Goal: Information Seeking & Learning: Find specific fact

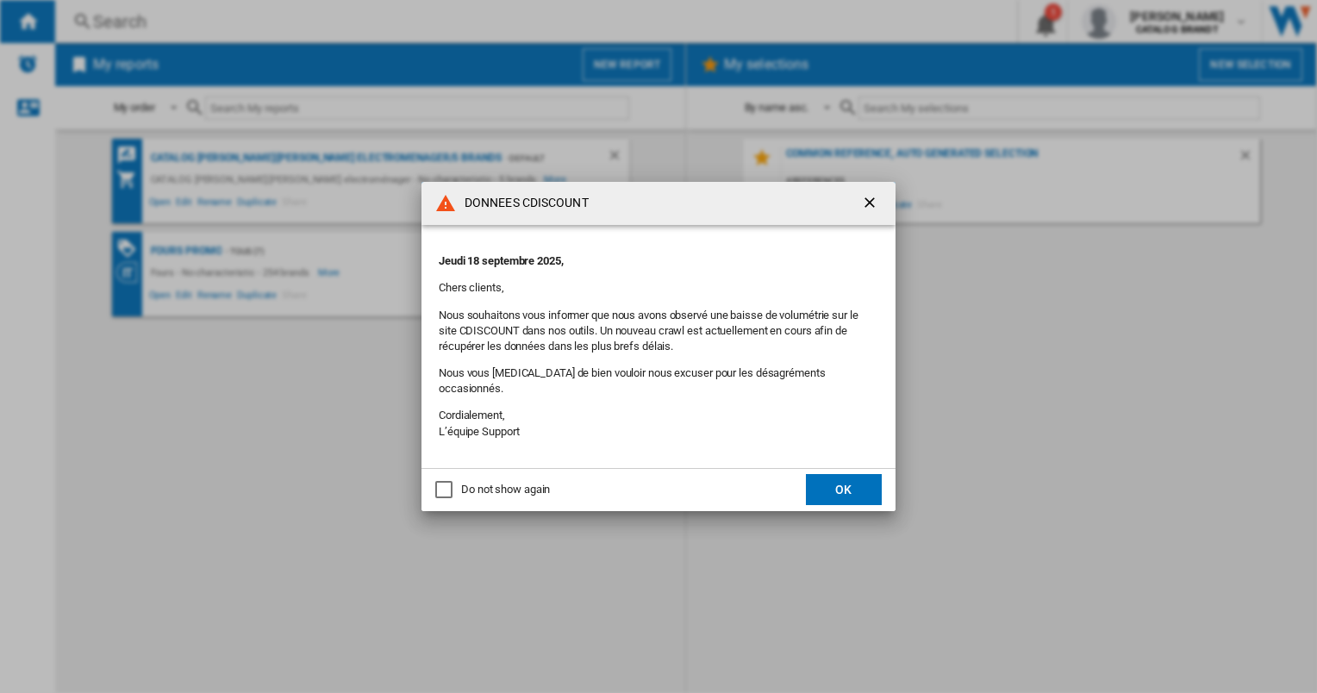
click at [838, 482] on button "OK" at bounding box center [844, 489] width 76 height 31
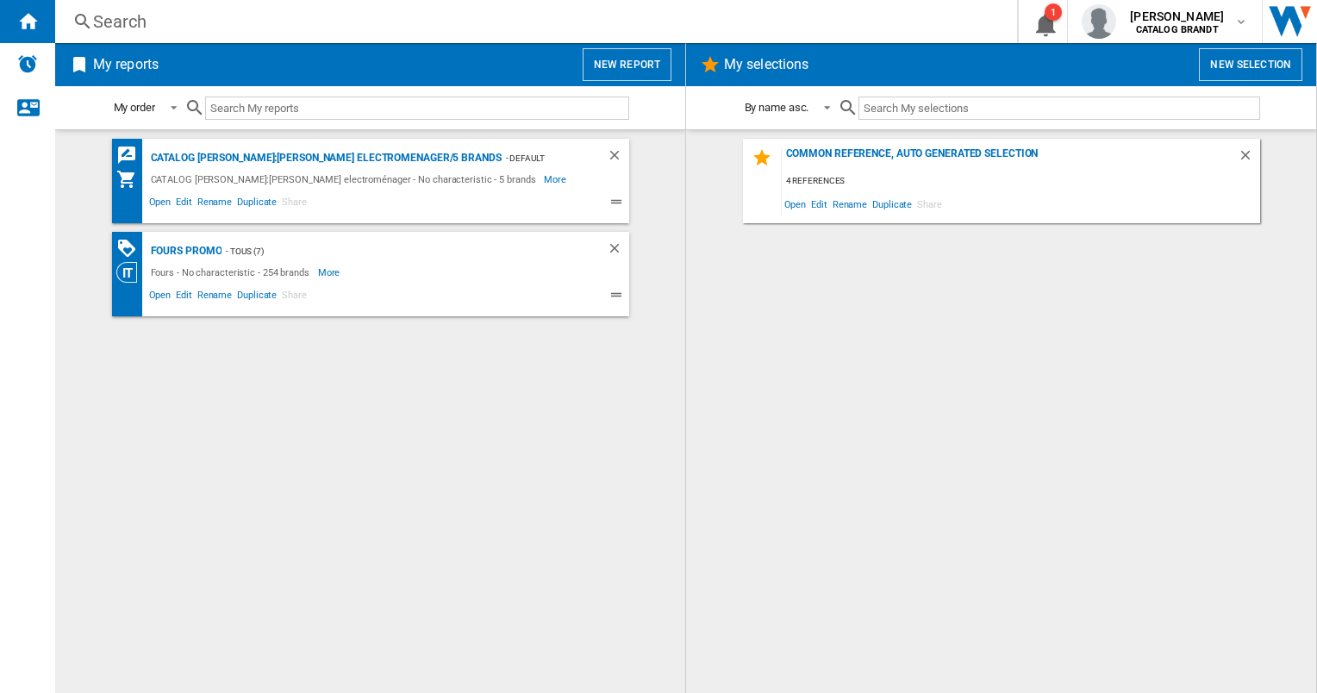
click at [218, 22] on div "Search" at bounding box center [532, 21] width 879 height 24
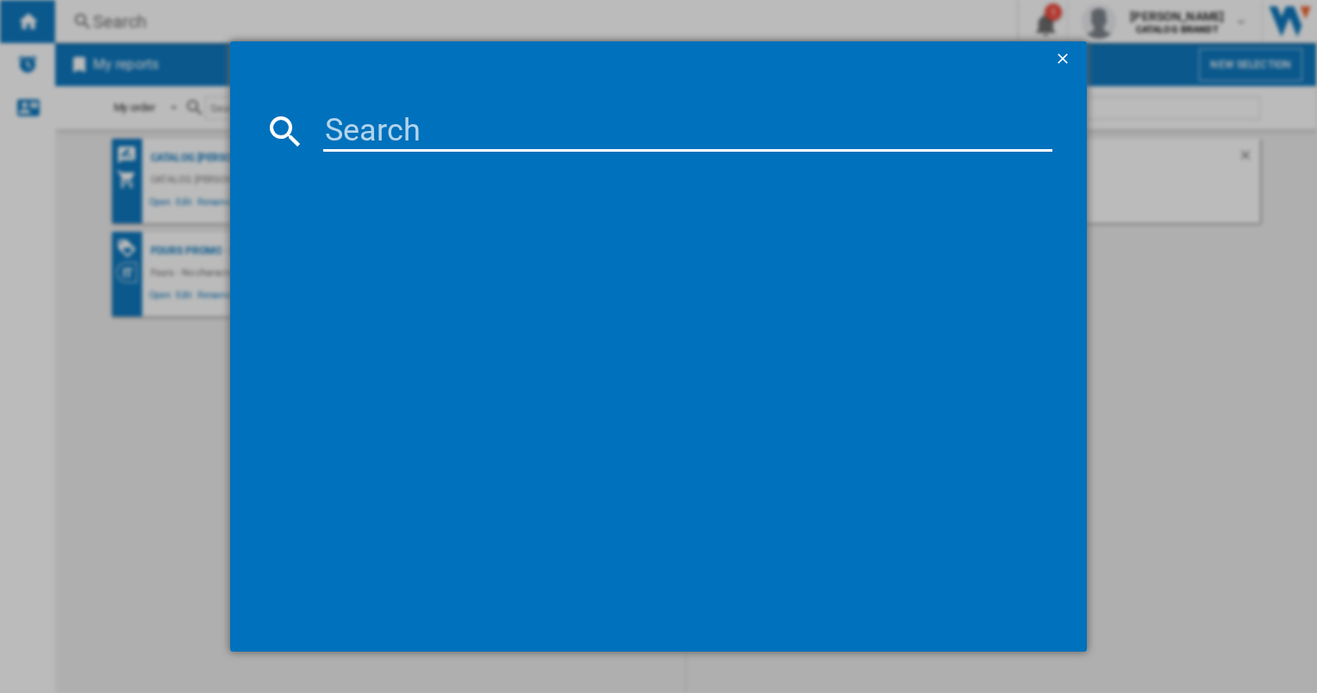
click at [383, 134] on input at bounding box center [687, 130] width 728 height 41
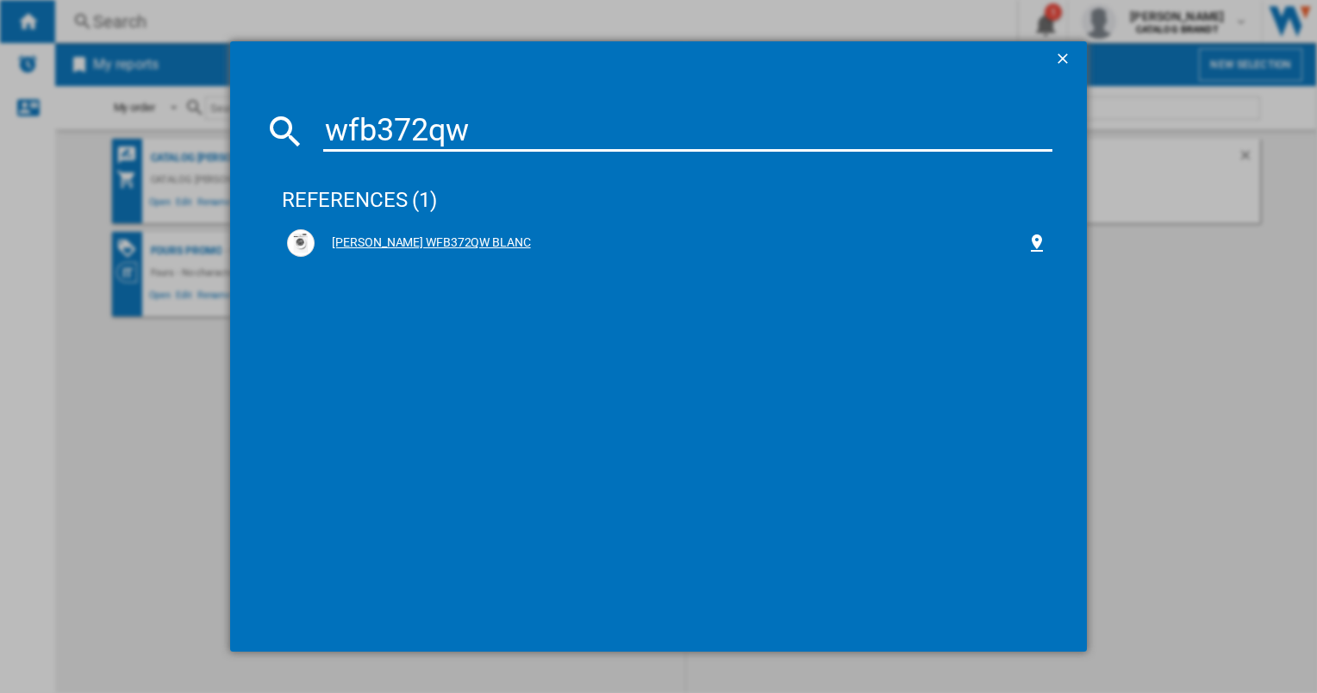
type input "wfb372qw"
click at [410, 240] on div "[PERSON_NAME] WFB372QW BLANC" at bounding box center [670, 242] width 711 height 17
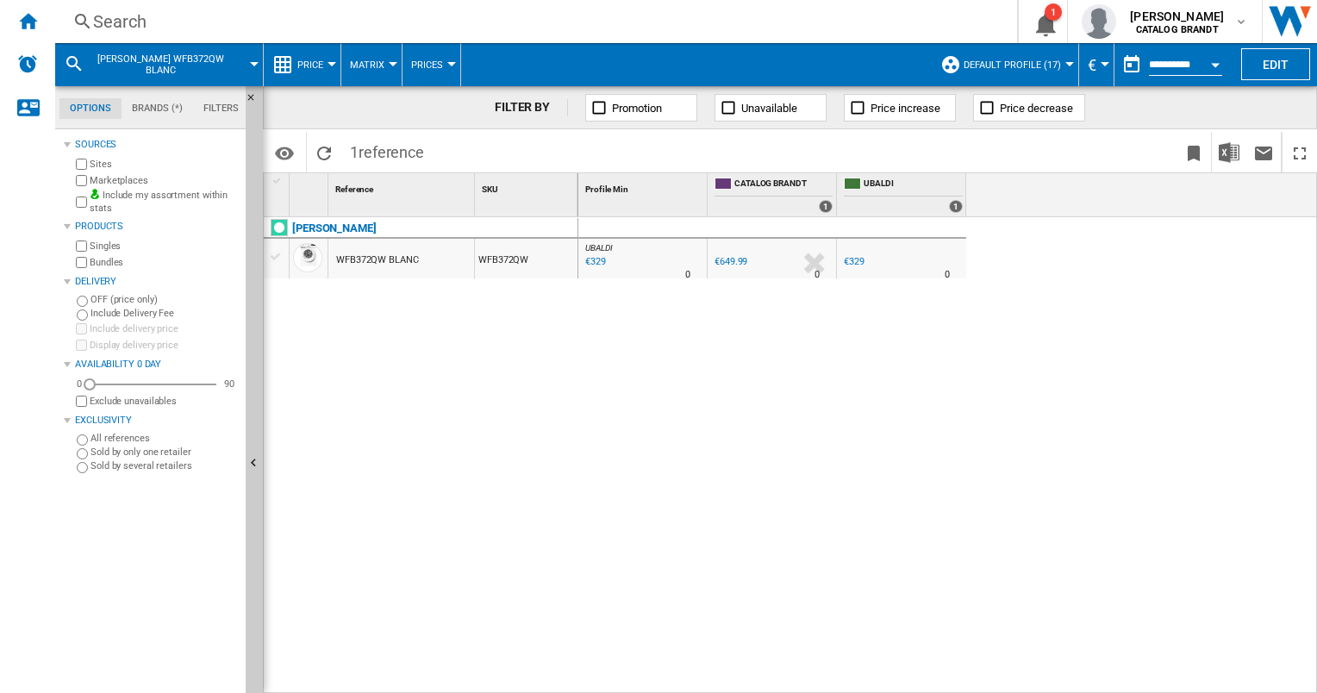
click at [97, 12] on div "Search" at bounding box center [532, 21] width 879 height 24
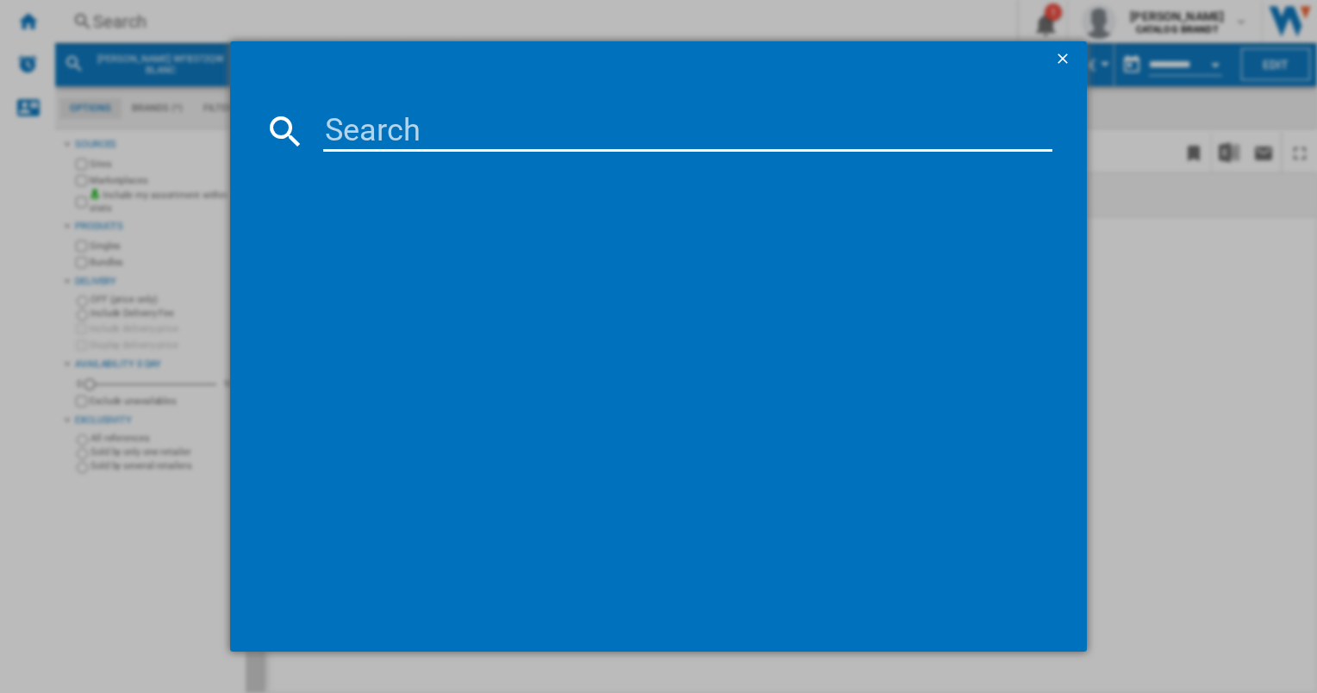
type input "WFB384QW"
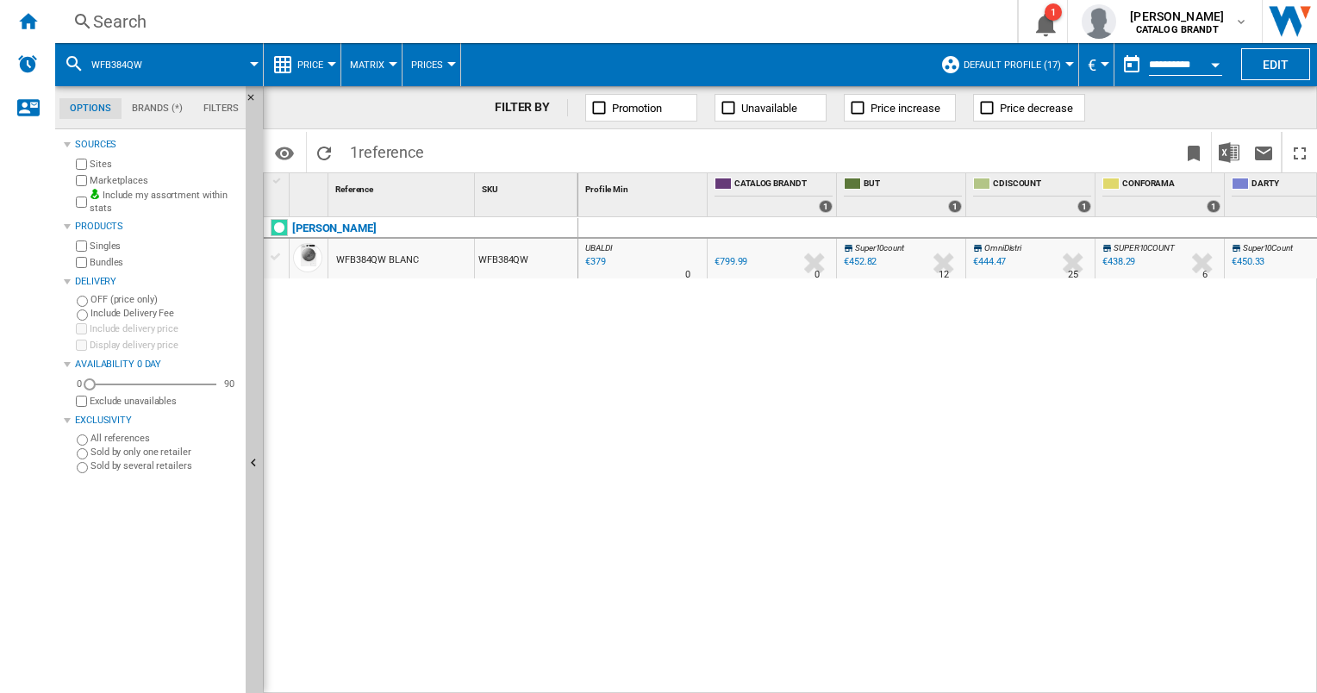
click at [152, 18] on div "Search" at bounding box center [532, 21] width 879 height 24
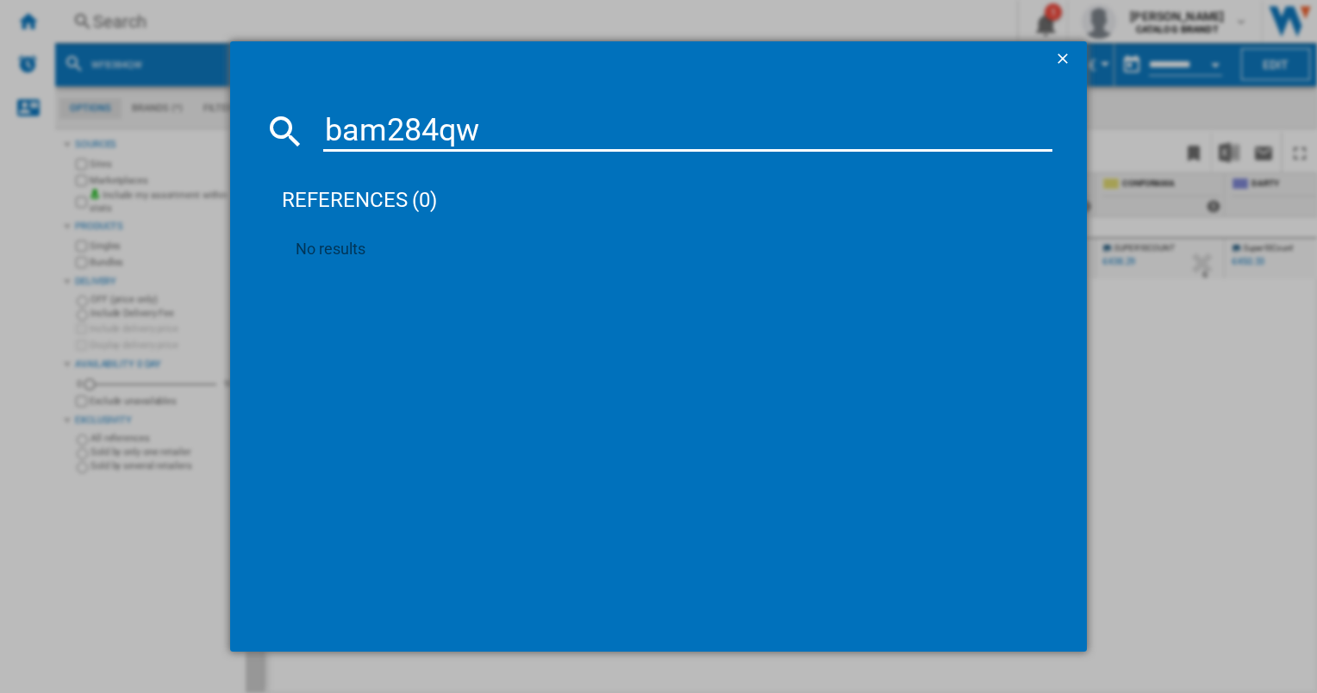
type input "bam284qwl"
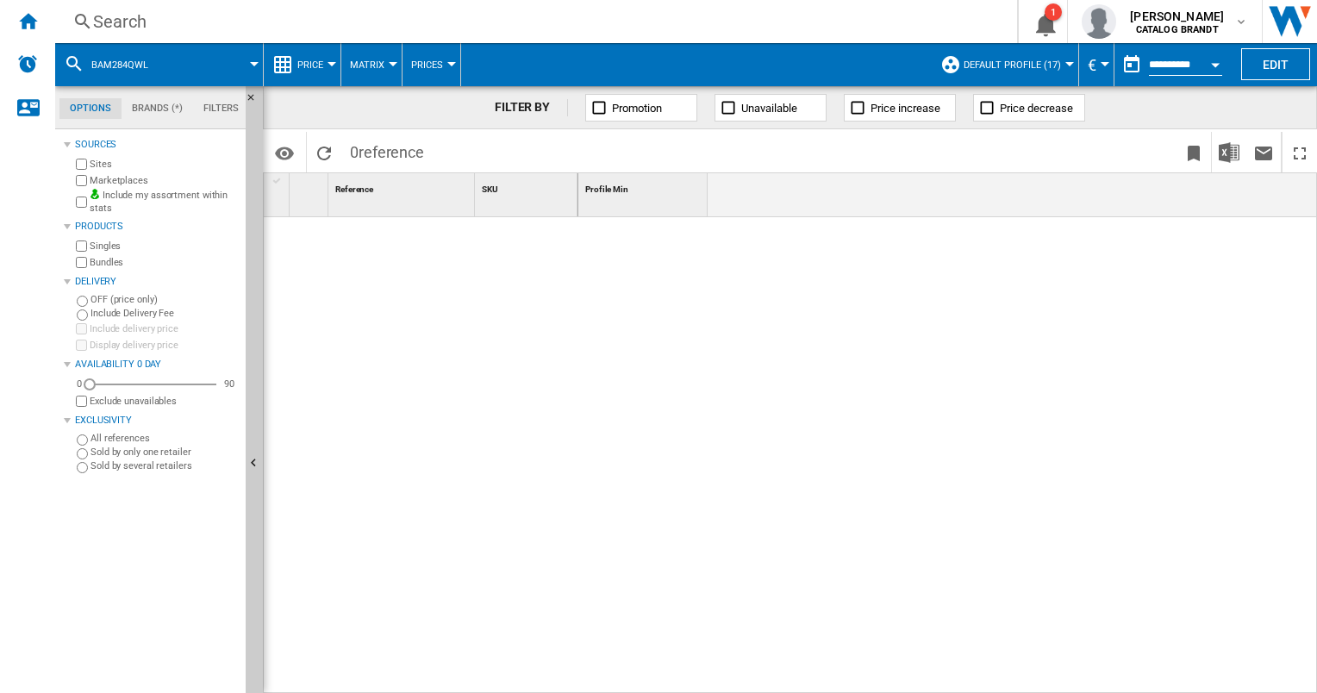
click at [237, 23] on div "Search" at bounding box center [532, 21] width 879 height 24
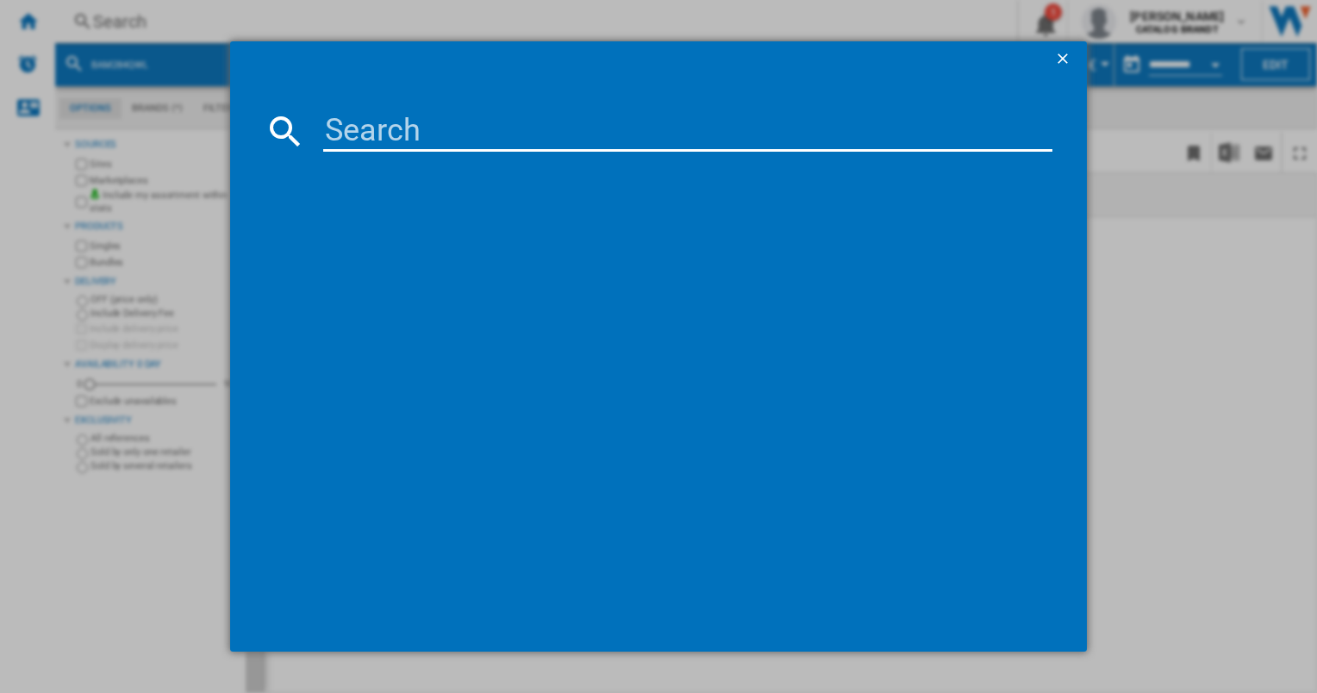
type input "WFB394QW"
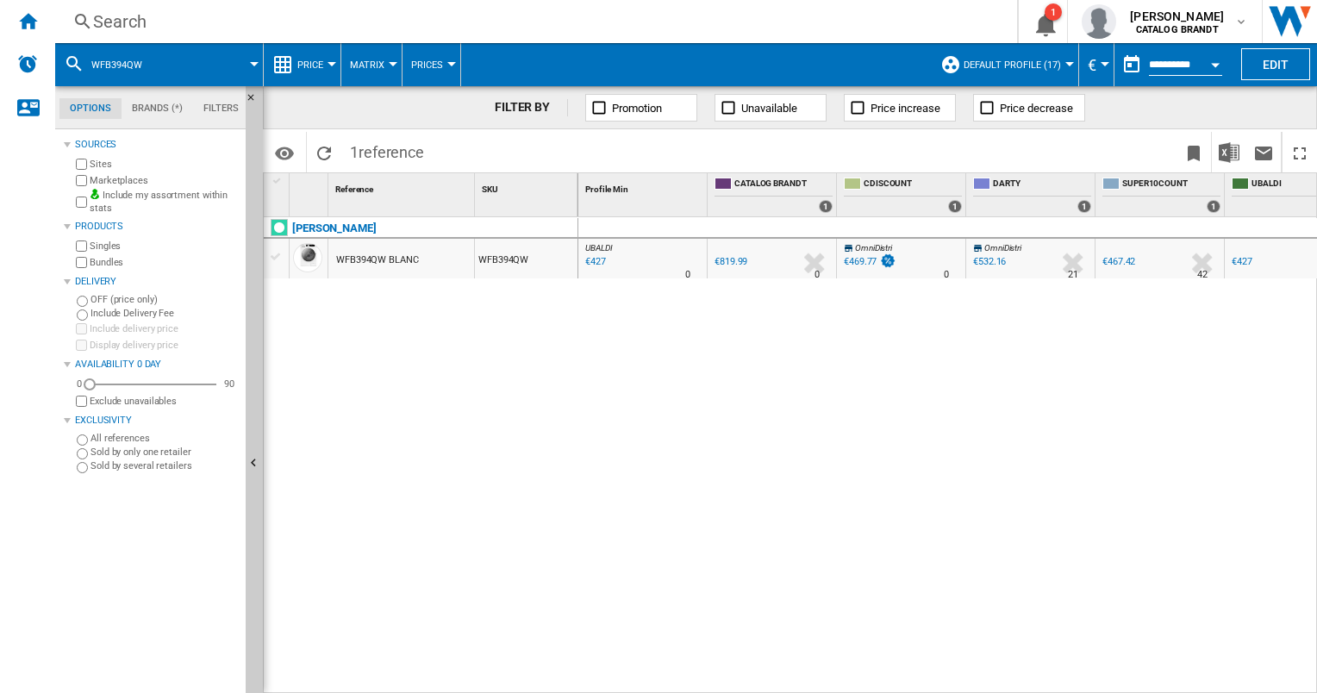
click at [146, 28] on div "Search" at bounding box center [532, 21] width 879 height 24
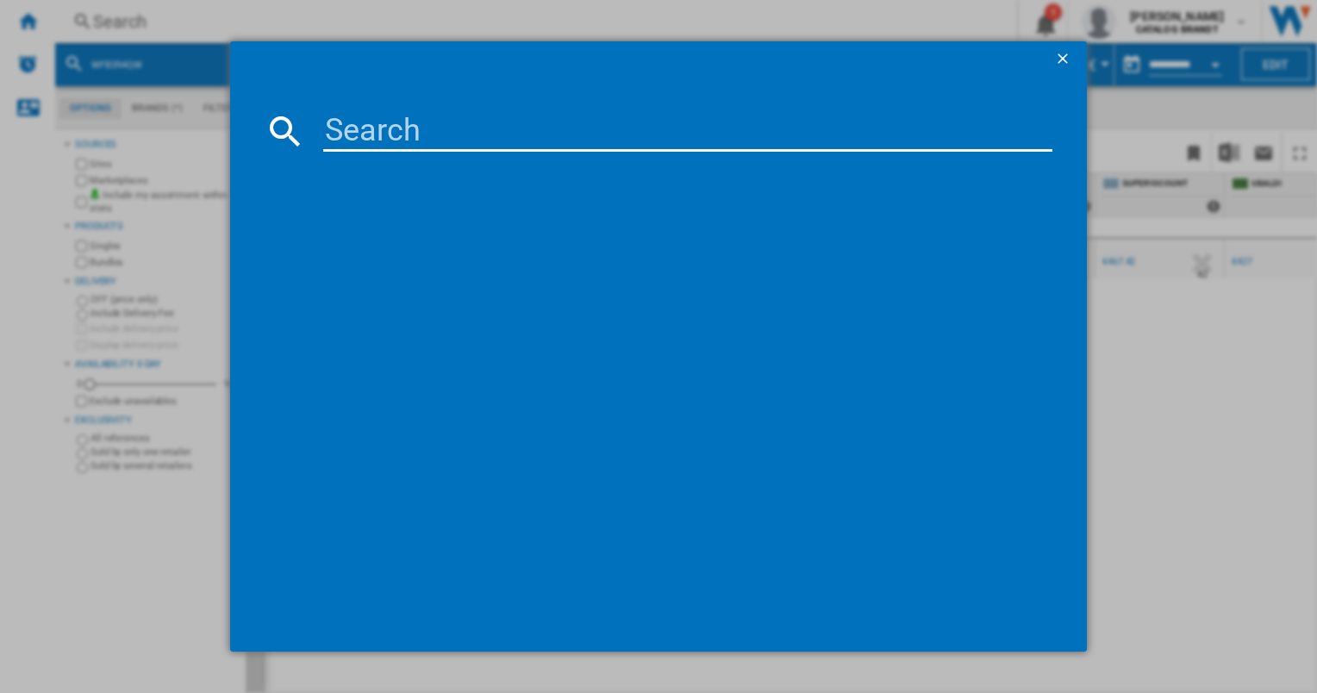
type input "WFB306QW"
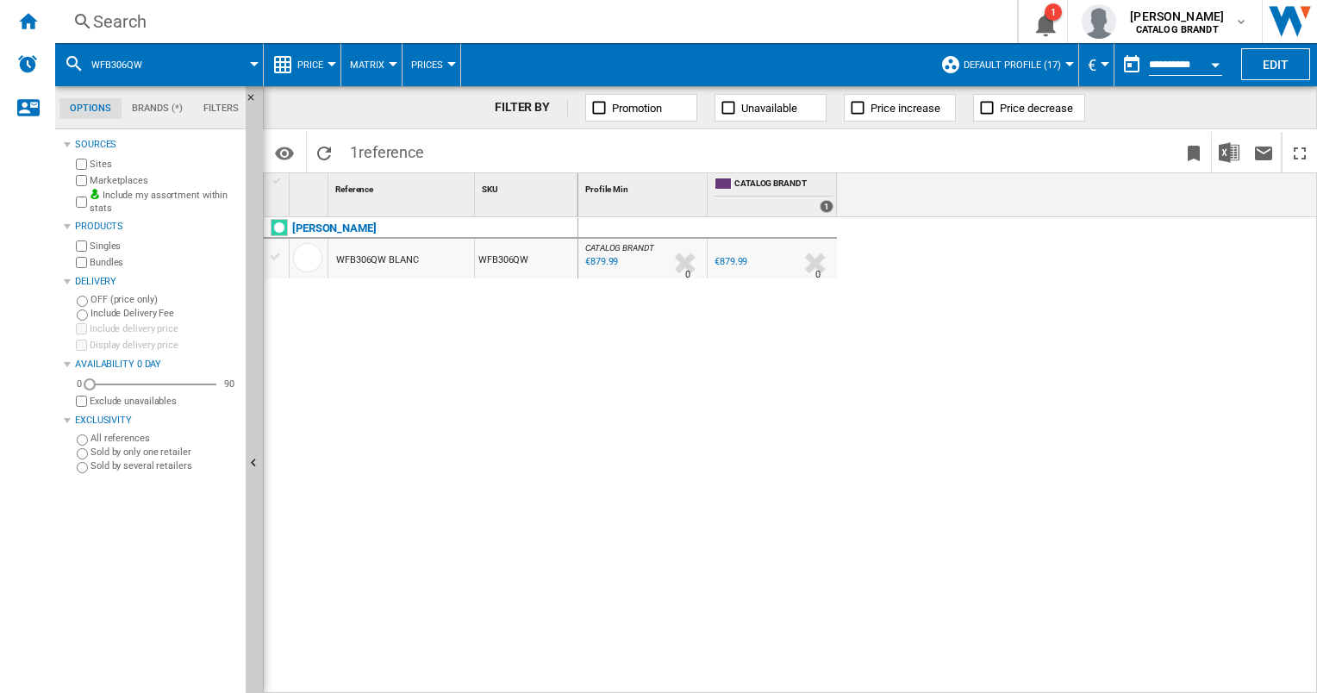
click at [141, 13] on div "Search" at bounding box center [532, 21] width 879 height 24
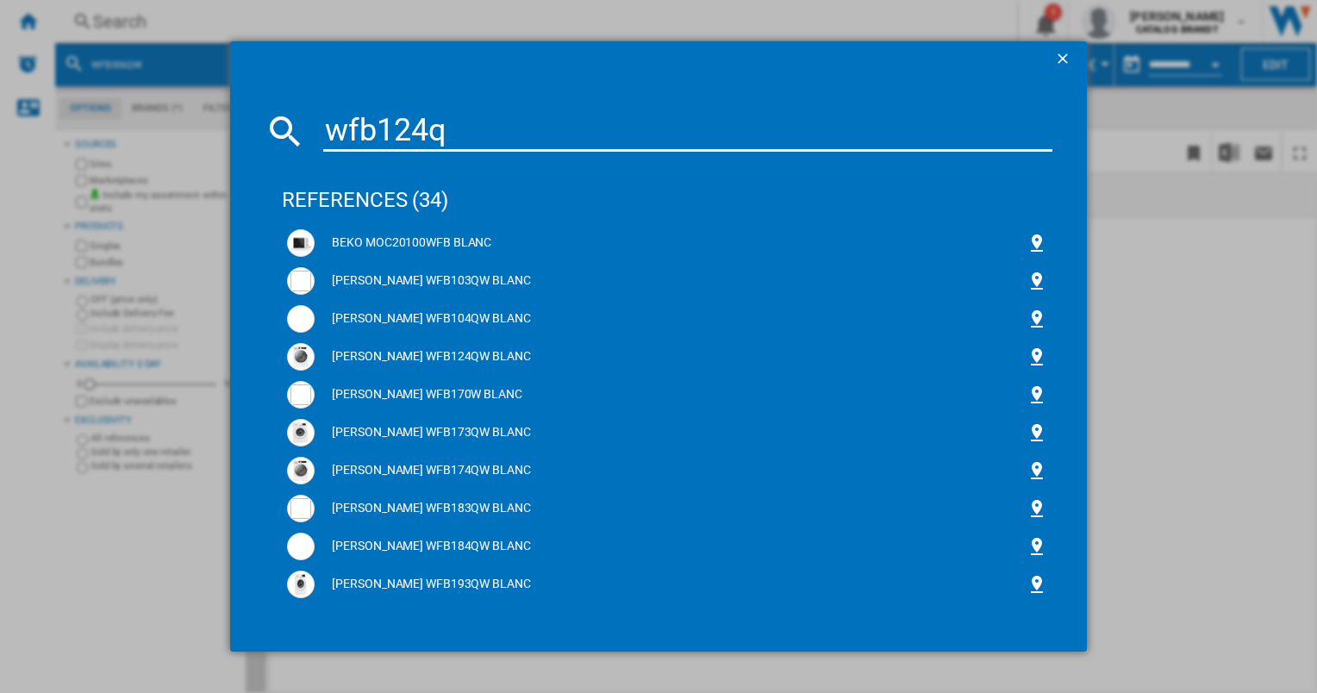
type input "wfb124qw"
